Goal: Task Accomplishment & Management: Manage account settings

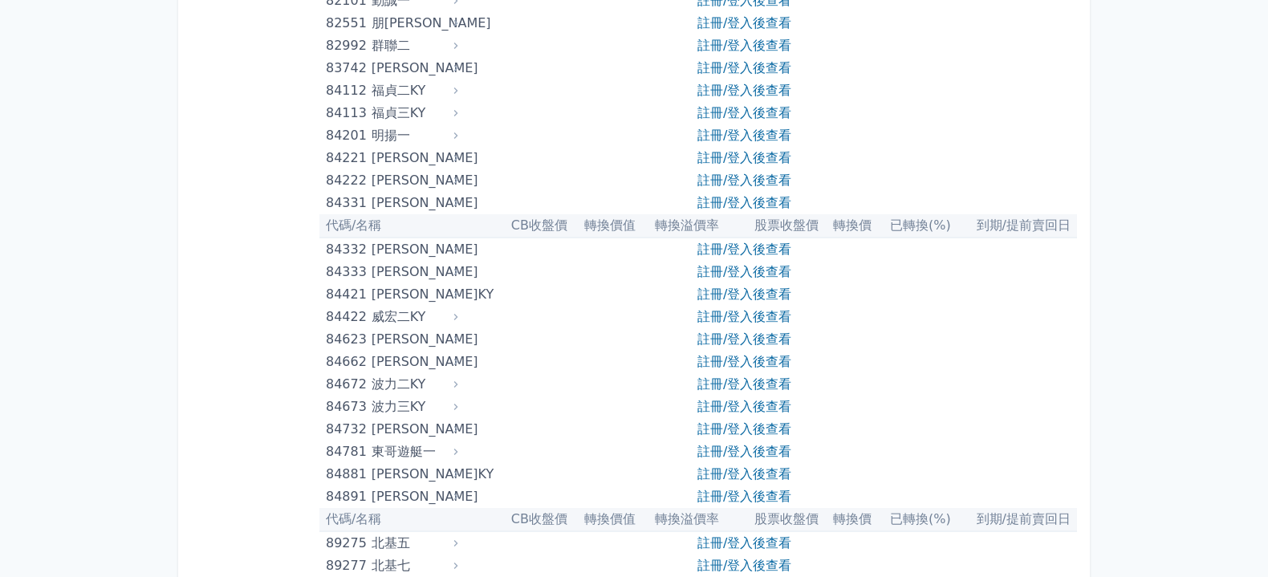
scroll to position [9047, 0]
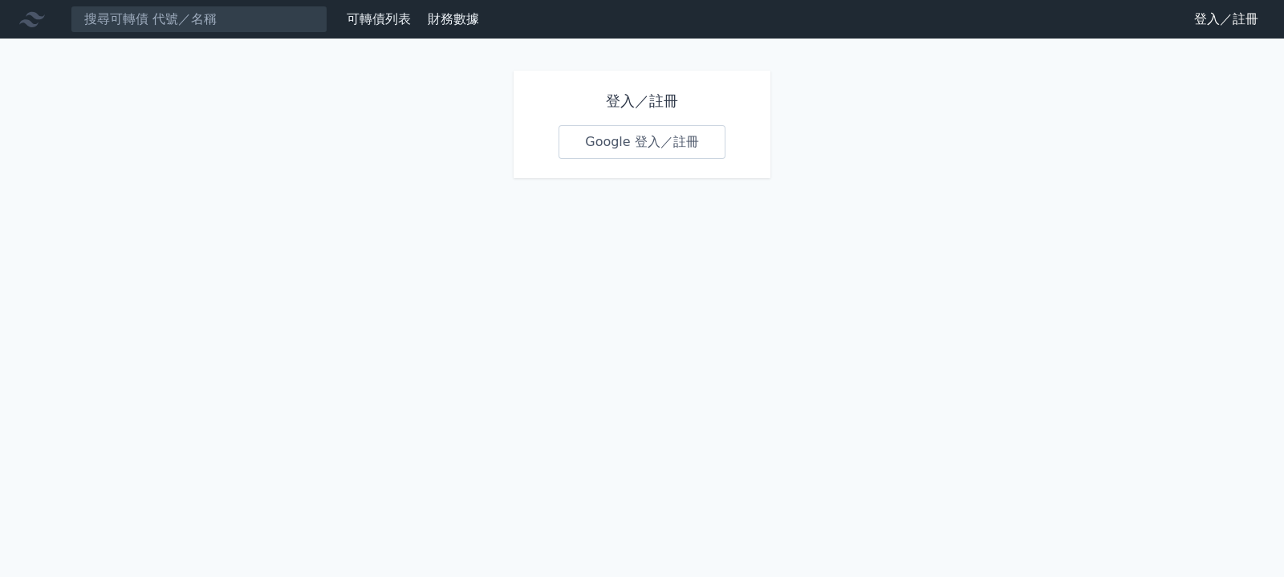
click at [632, 159] on link "Google 登入／註冊" at bounding box center [642, 142] width 167 height 34
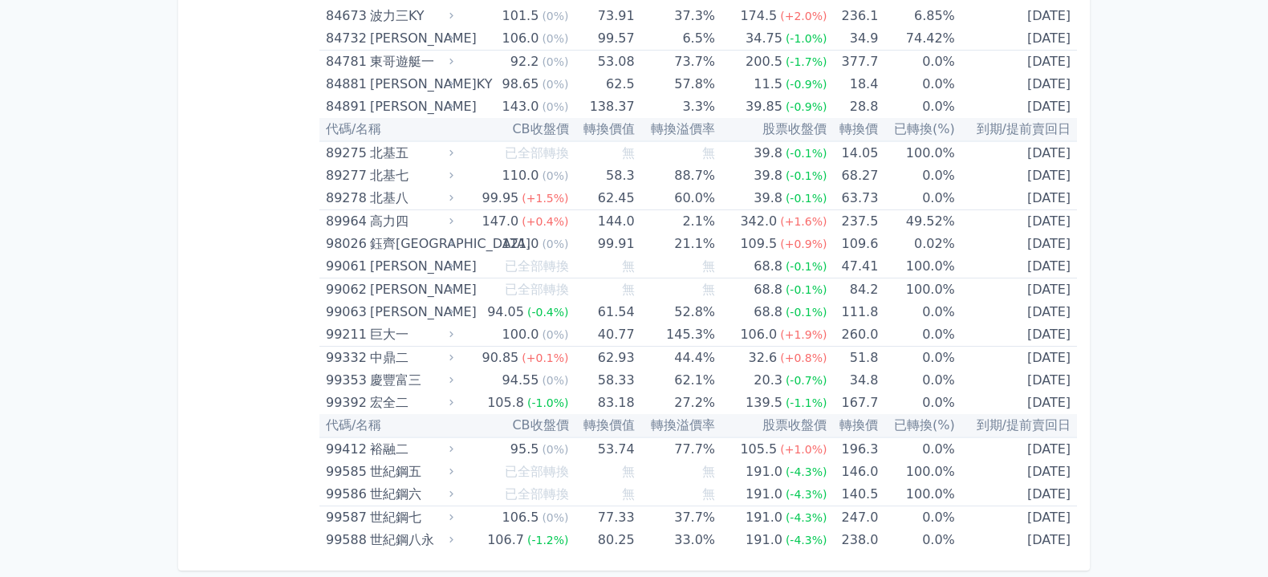
scroll to position [13200, 0]
